Goal: Task Accomplishment & Management: Use online tool/utility

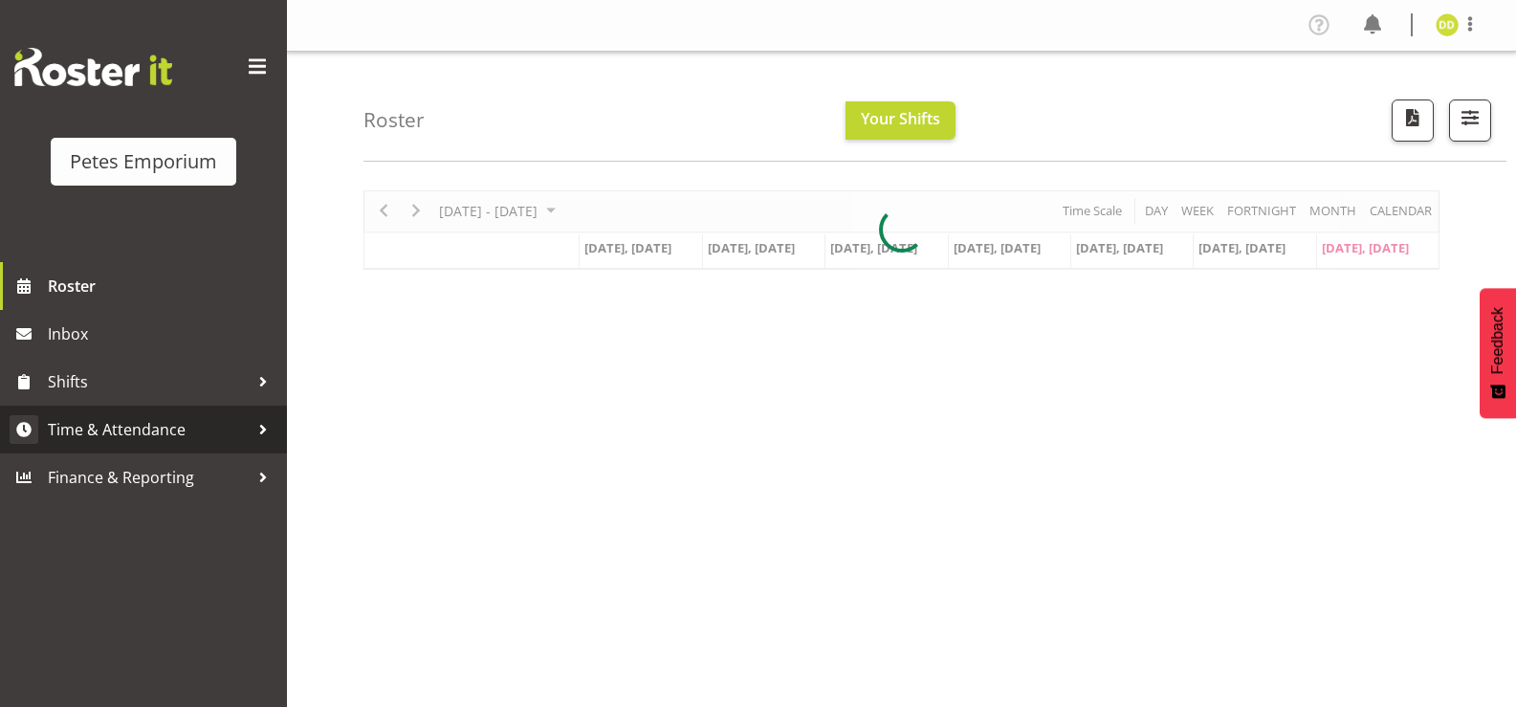
click at [165, 422] on span "Time & Attendance" at bounding box center [148, 429] width 201 height 29
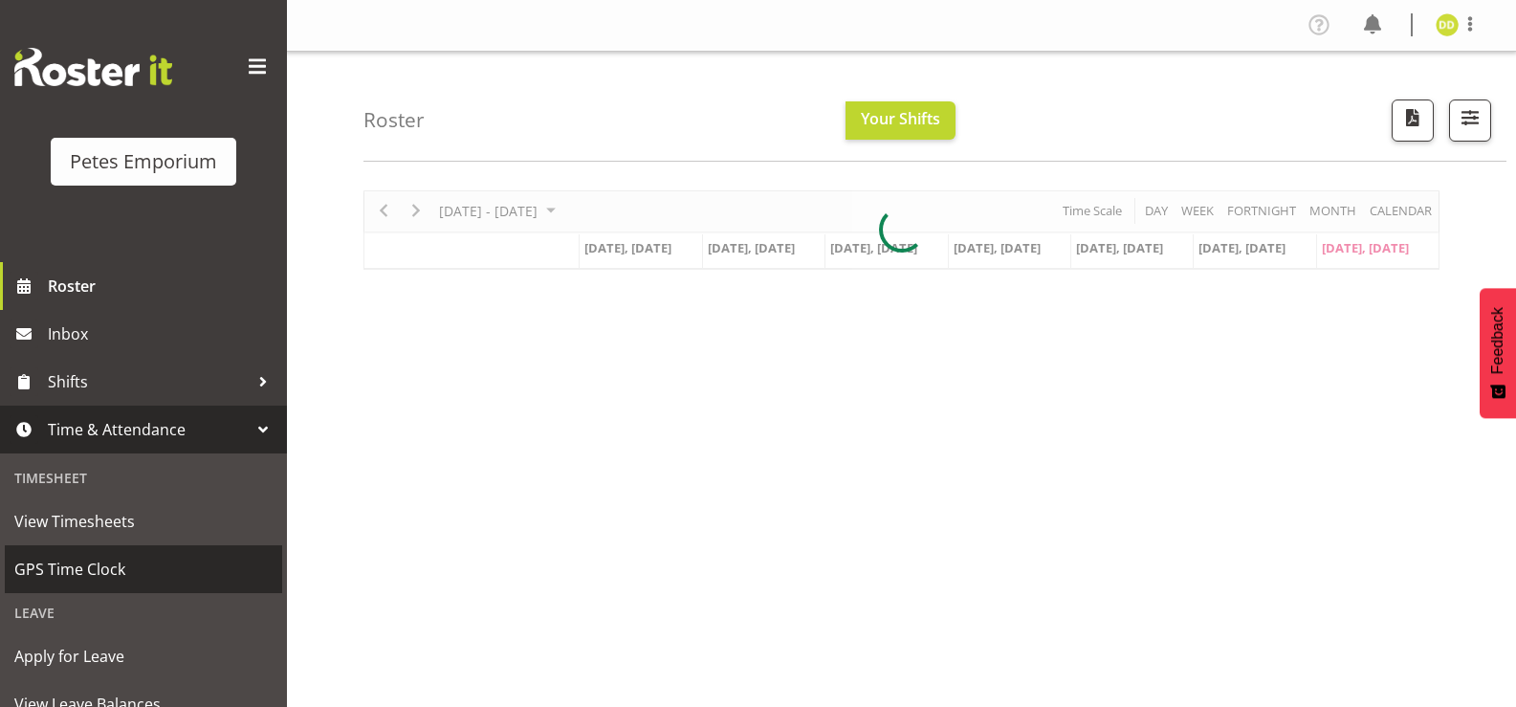
click at [118, 566] on span "GPS Time Clock" at bounding box center [143, 569] width 258 height 29
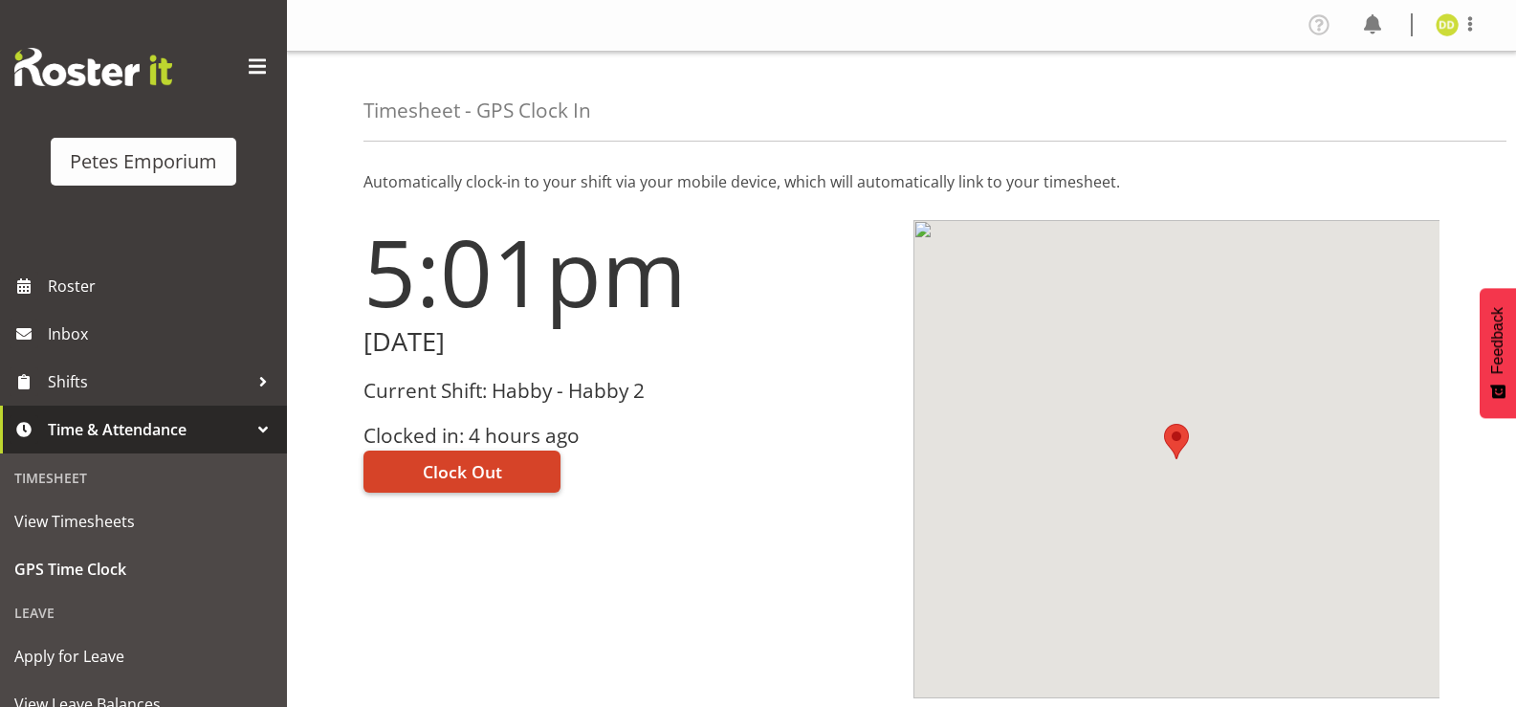
click at [512, 472] on button "Clock Out" at bounding box center [461, 471] width 197 height 42
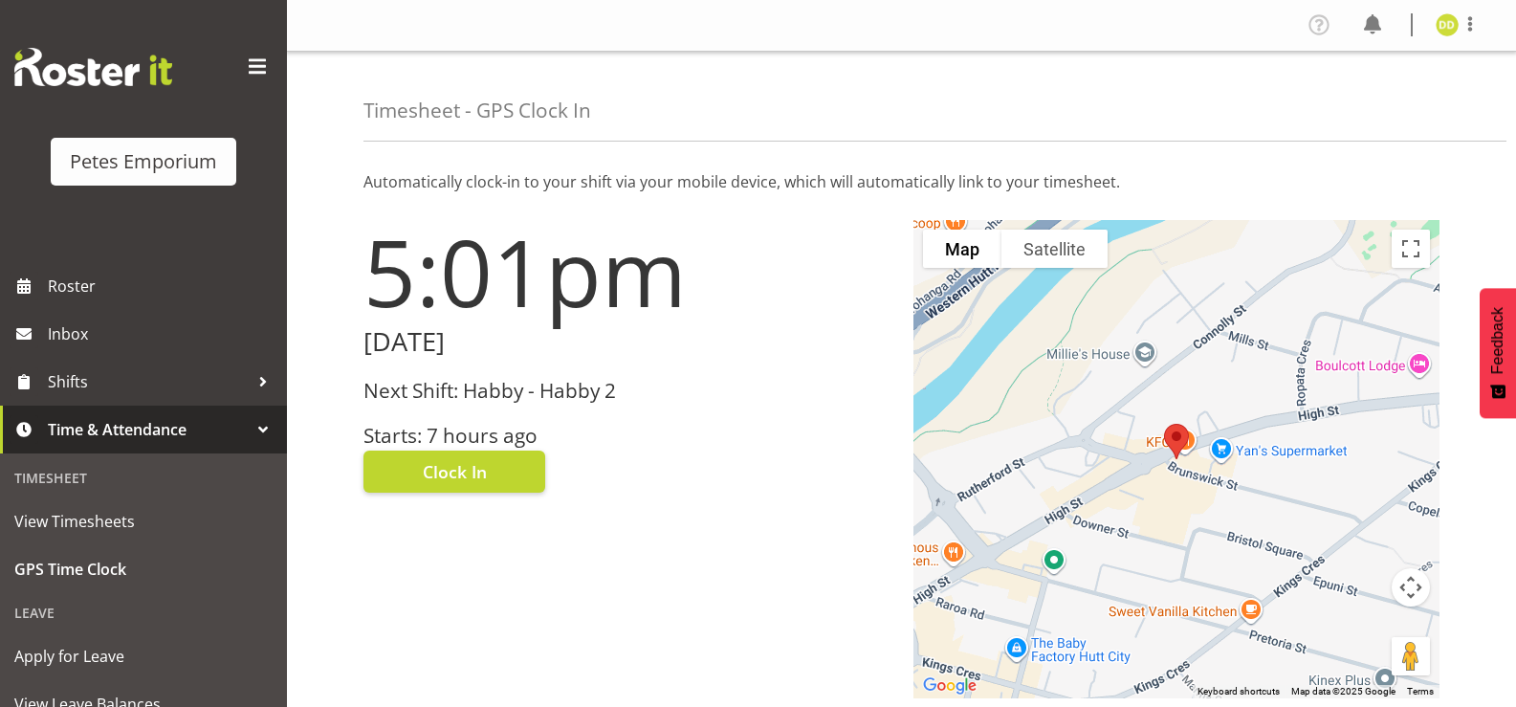
click at [1446, 18] on img at bounding box center [1447, 24] width 23 height 23
click at [1355, 106] on link "Log Out" at bounding box center [1390, 100] width 184 height 34
